Goal: Find specific page/section: Find specific page/section

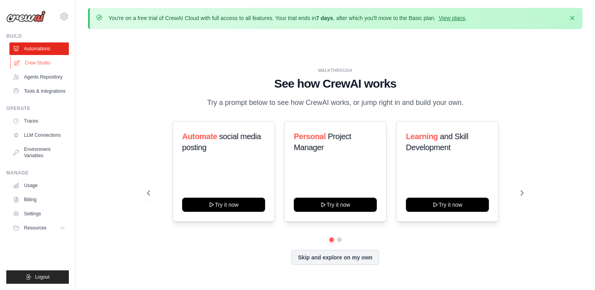
click at [48, 66] on link "Crew Studio" at bounding box center [39, 63] width 59 height 13
